Goal: Find specific page/section: Find specific page/section

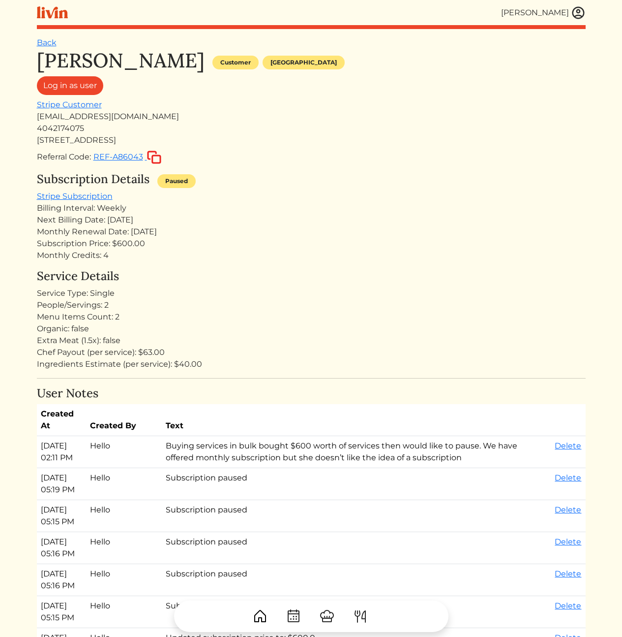
click at [375, 226] on div "Monthly Renewal Date: [DATE]" at bounding box center [311, 232] width 549 height 12
click at [346, 250] on div "Monthly Credits: 4" at bounding box center [311, 255] width 549 height 12
click at [578, 6] on img at bounding box center [578, 12] width 15 height 15
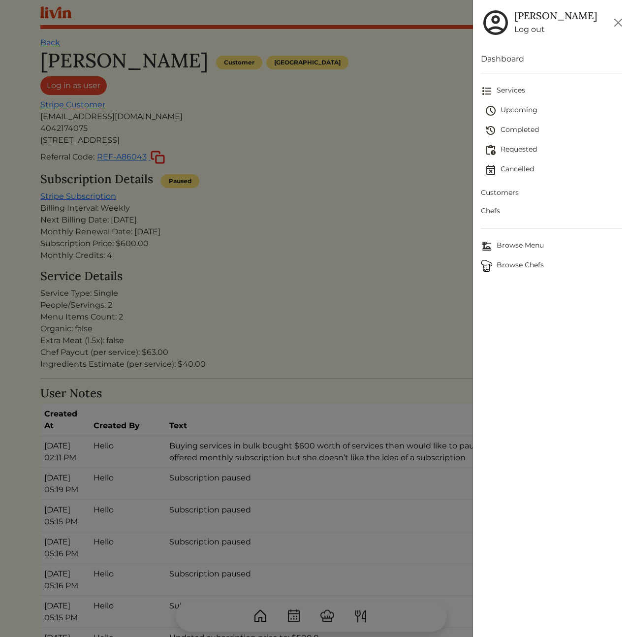
click at [497, 189] on span "Customers" at bounding box center [551, 192] width 141 height 10
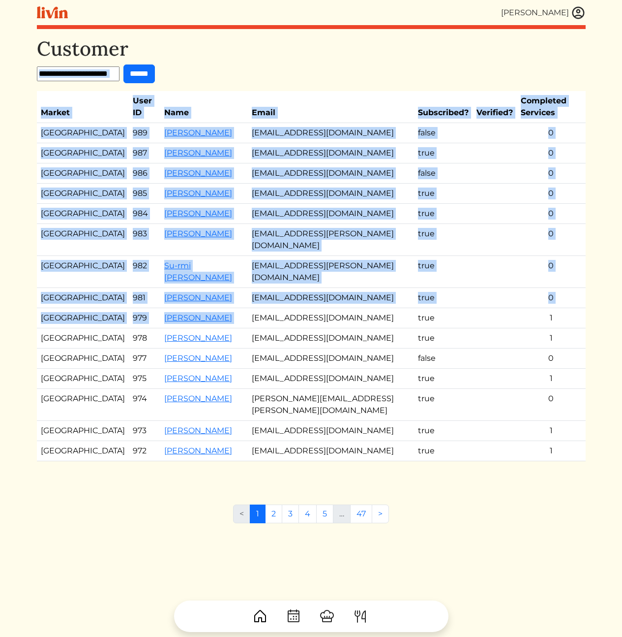
drag, startPoint x: 300, startPoint y: 37, endPoint x: 304, endPoint y: 285, distance: 248.5
click at [303, 304] on div "Customer ****** Market User ID Name Email Subscribed? Verified? Completed Servi…" at bounding box center [311, 259] width 549 height 444
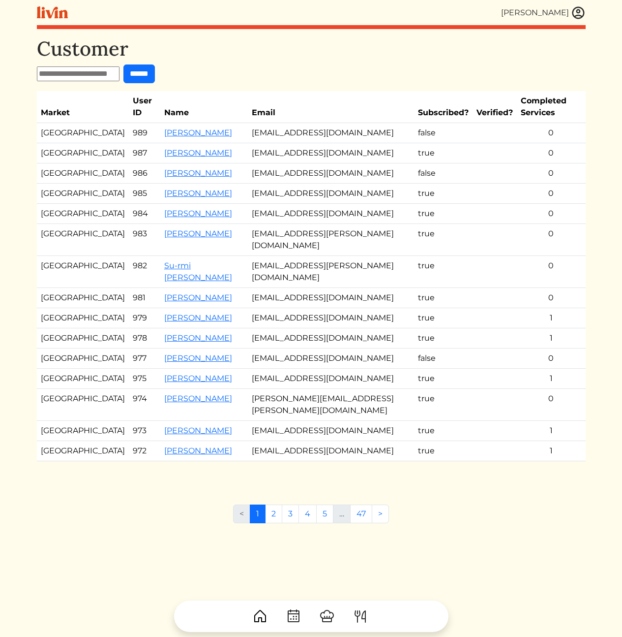
click at [302, 256] on td "[EMAIL_ADDRESS][PERSON_NAME][DOMAIN_NAME]" at bounding box center [331, 272] width 166 height 32
click at [183, 128] on link "[PERSON_NAME]" at bounding box center [198, 132] width 68 height 9
